Goal: Task Accomplishment & Management: Manage account settings

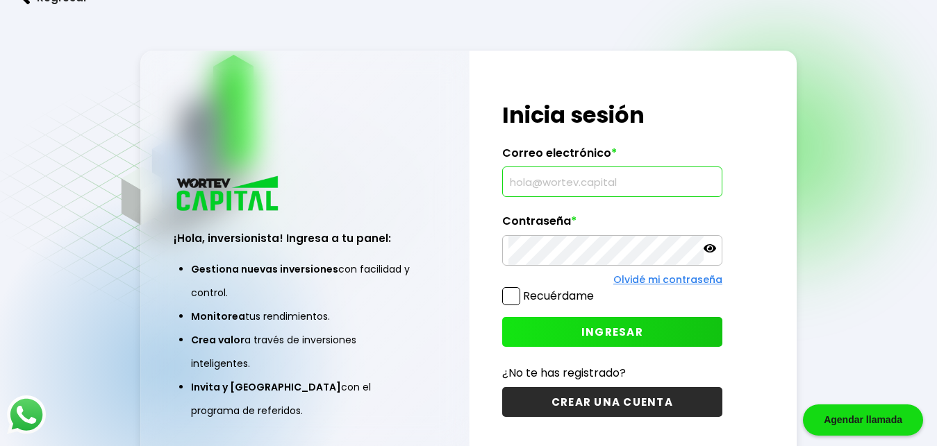
click at [537, 182] on input "text" at bounding box center [612, 181] width 208 height 29
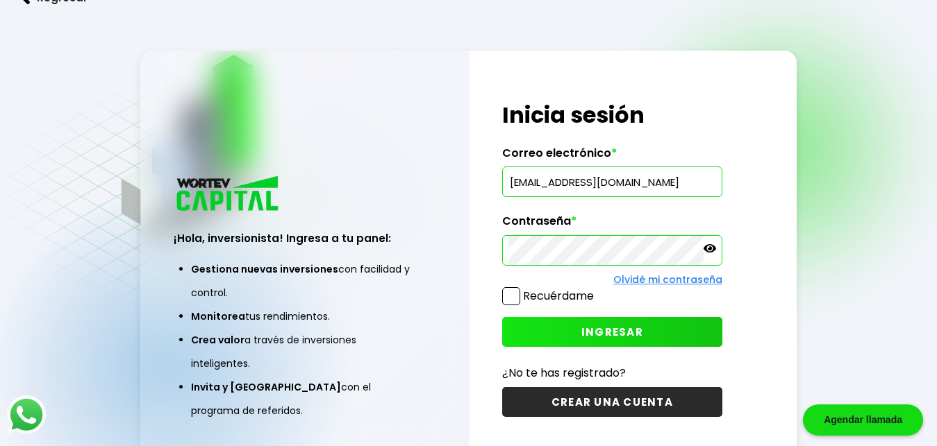
type input "[EMAIL_ADDRESS][DOMAIN_NAME]"
click at [709, 250] on icon at bounding box center [709, 248] width 12 height 8
click at [709, 250] on icon at bounding box center [709, 248] width 12 height 12
click at [508, 297] on span at bounding box center [511, 296] width 18 height 18
click at [596, 290] on input "Recuérdame" at bounding box center [596, 290] width 0 height 0
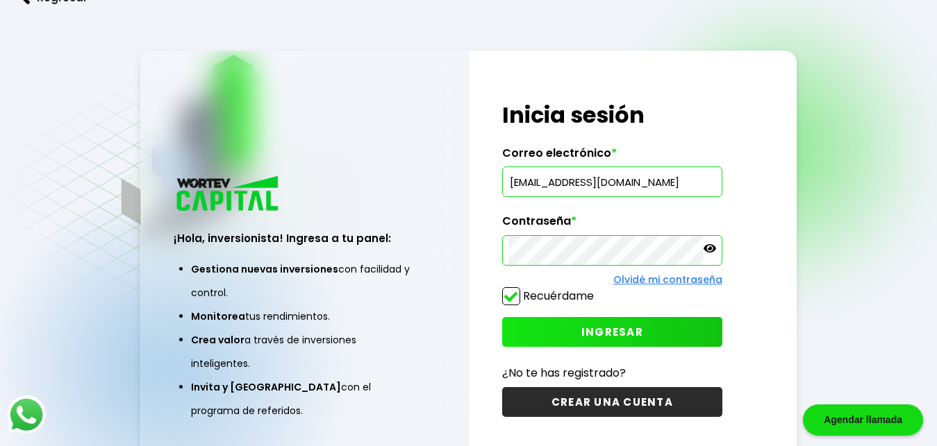
click at [555, 334] on button "INGRESAR" at bounding box center [612, 332] width 220 height 30
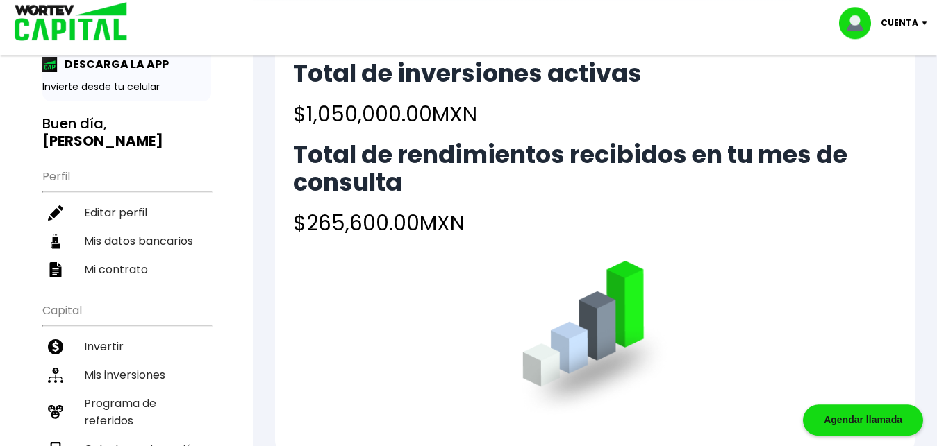
scroll to position [41, 0]
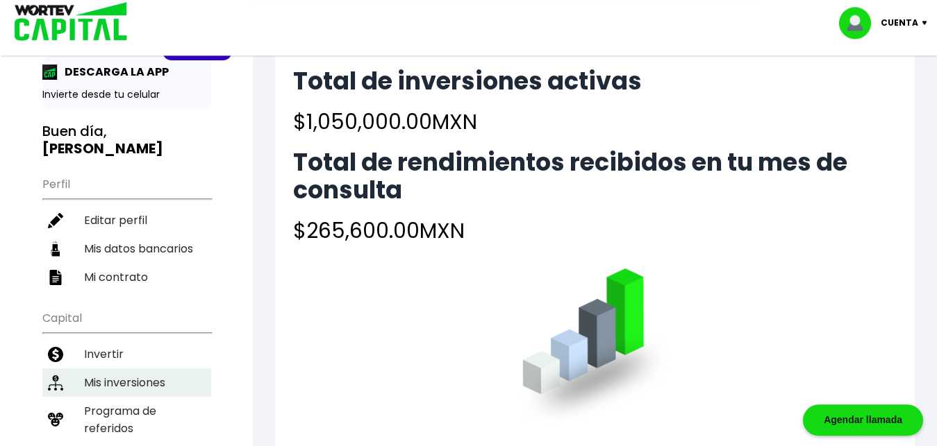
click at [155, 369] on li "Mis inversiones" at bounding box center [126, 383] width 169 height 28
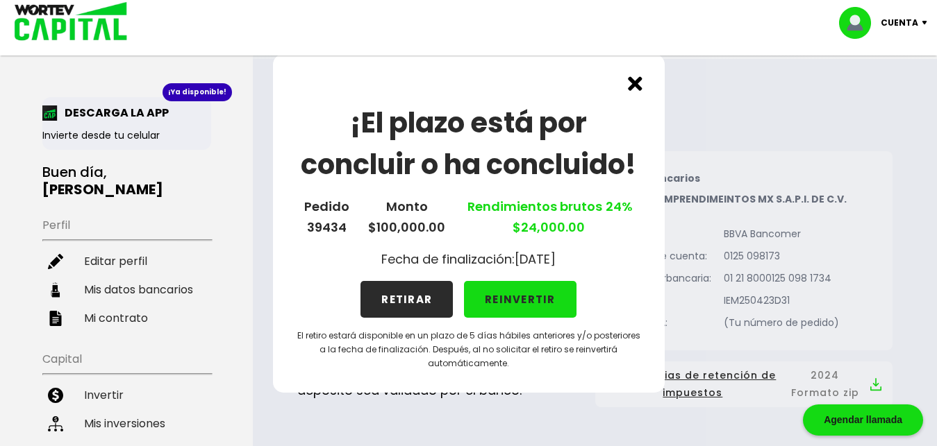
click at [394, 300] on button "RETIRAR" at bounding box center [406, 299] width 92 height 37
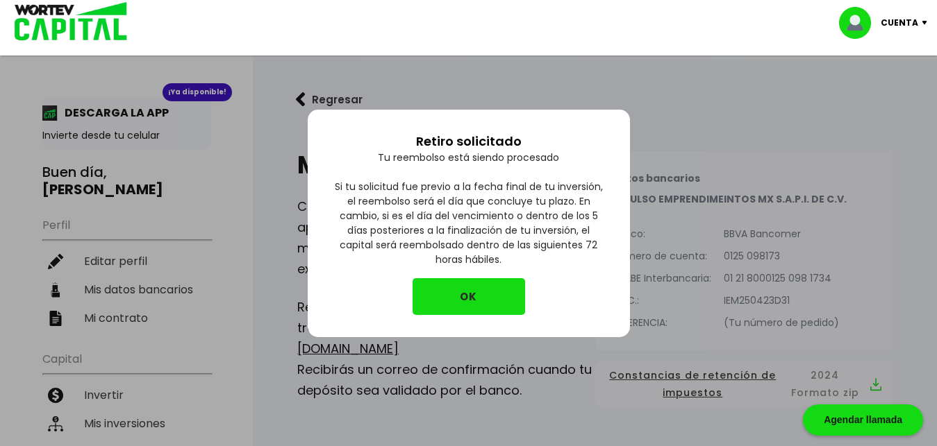
click at [488, 300] on button "OK" at bounding box center [468, 296] width 112 height 37
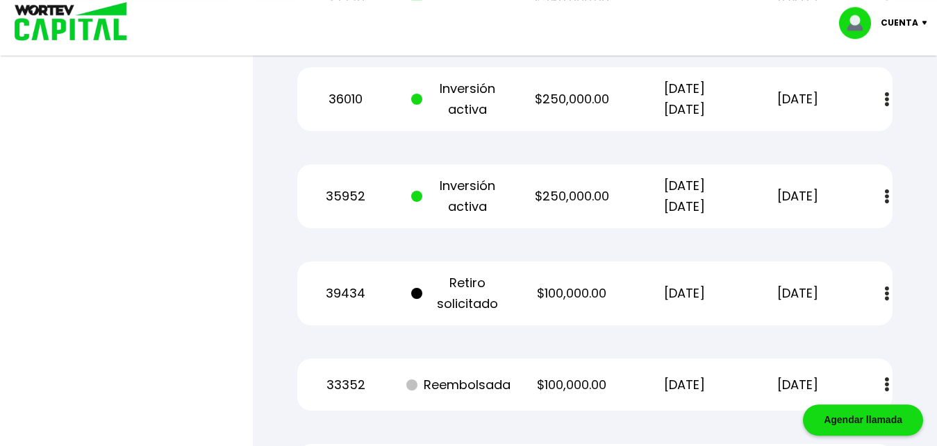
scroll to position [758, 0]
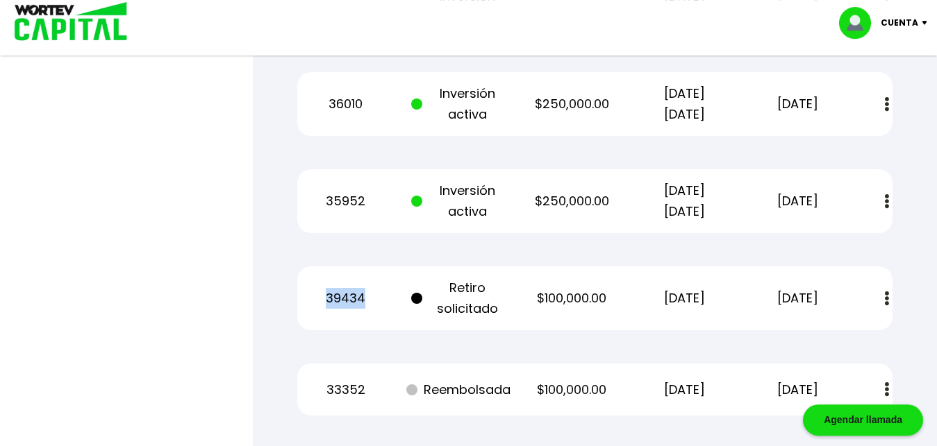
drag, startPoint x: 327, startPoint y: 299, endPoint x: 364, endPoint y: 306, distance: 37.3
click at [364, 306] on p "39434" at bounding box center [345, 298] width 95 height 21
copy p "39434"
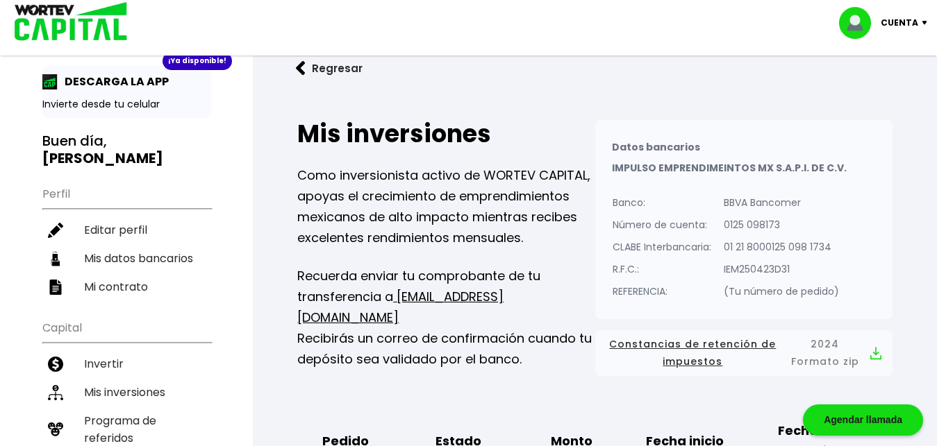
scroll to position [0, 0]
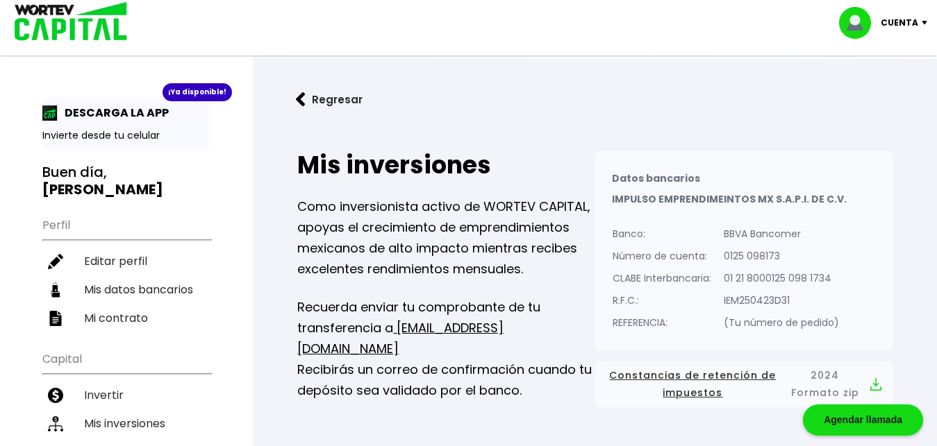
click at [924, 23] on img at bounding box center [927, 23] width 19 height 4
click at [893, 93] on li "Cerrar sesión" at bounding box center [884, 92] width 111 height 28
